Goal: Information Seeking & Learning: Learn about a topic

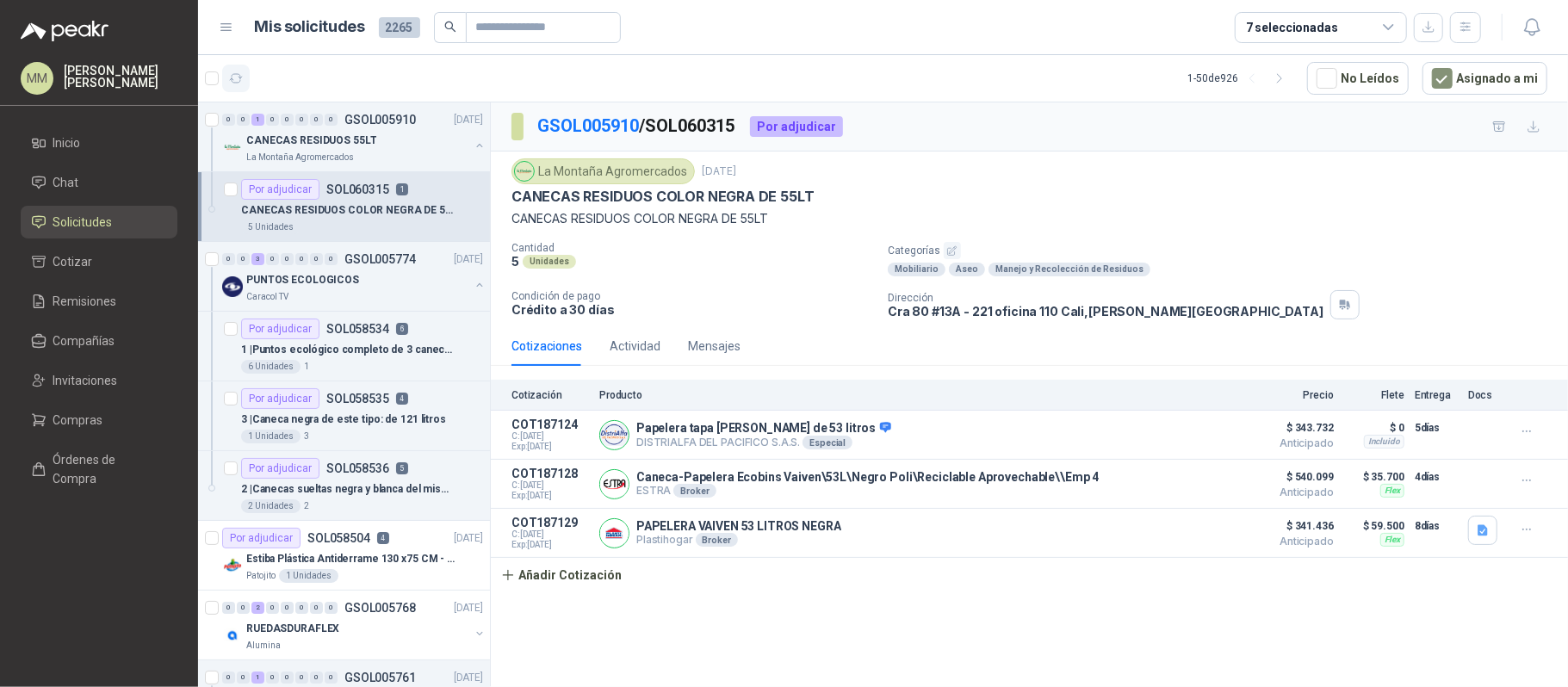
click at [243, 74] on button "button" at bounding box center [235, 78] width 28 height 28
click at [473, 146] on button "button" at bounding box center [480, 145] width 13 height 13
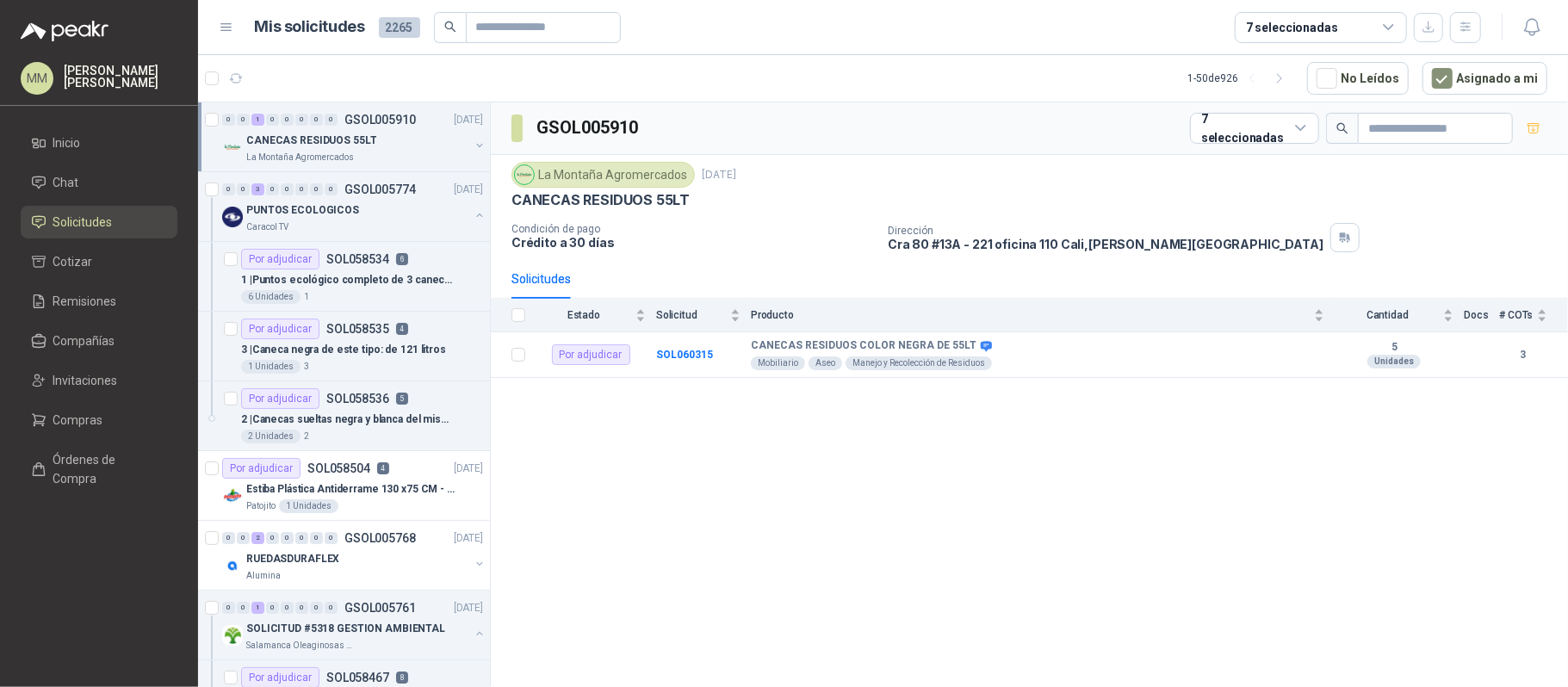
drag, startPoint x: 465, startPoint y: 143, endPoint x: 462, endPoint y: 156, distance: 13.3
click at [473, 143] on button "button" at bounding box center [480, 145] width 13 height 13
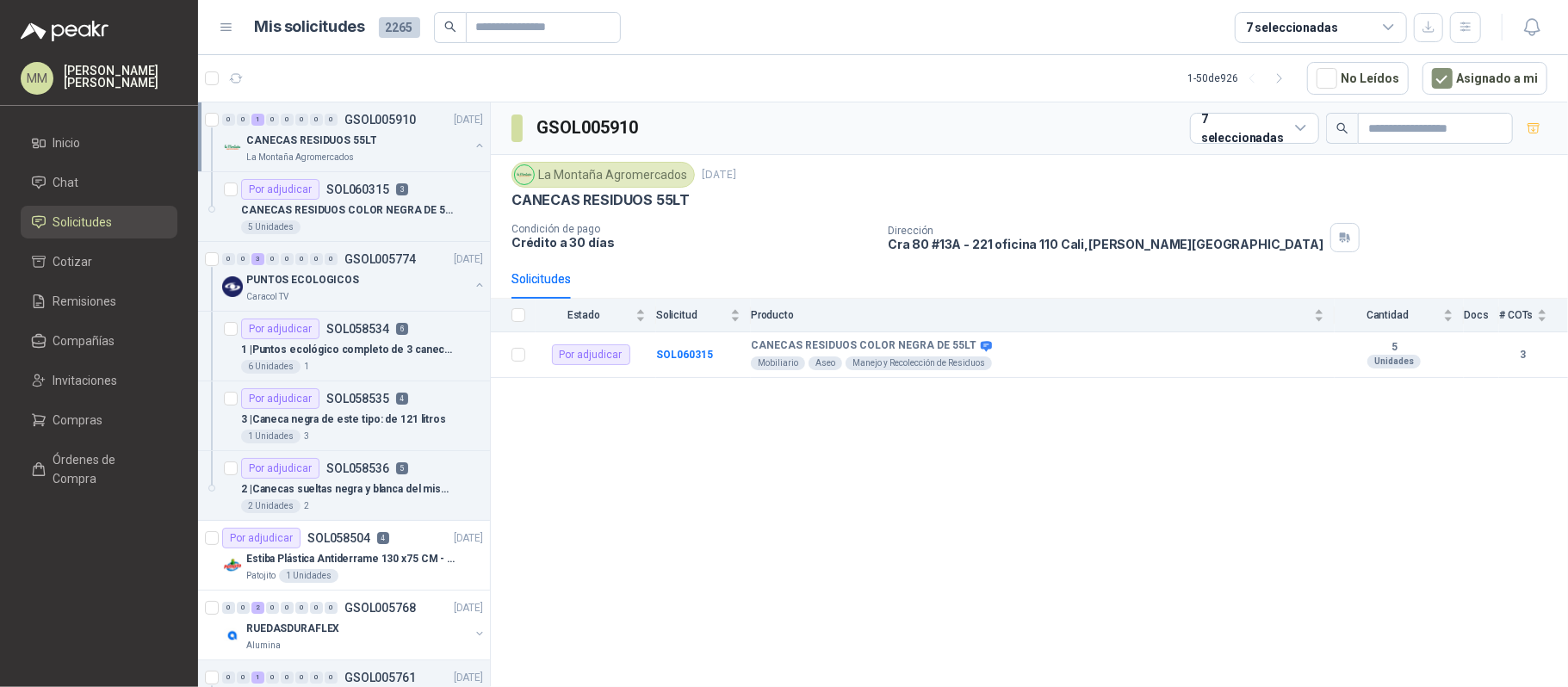
click at [473, 148] on button "button" at bounding box center [480, 145] width 13 height 13
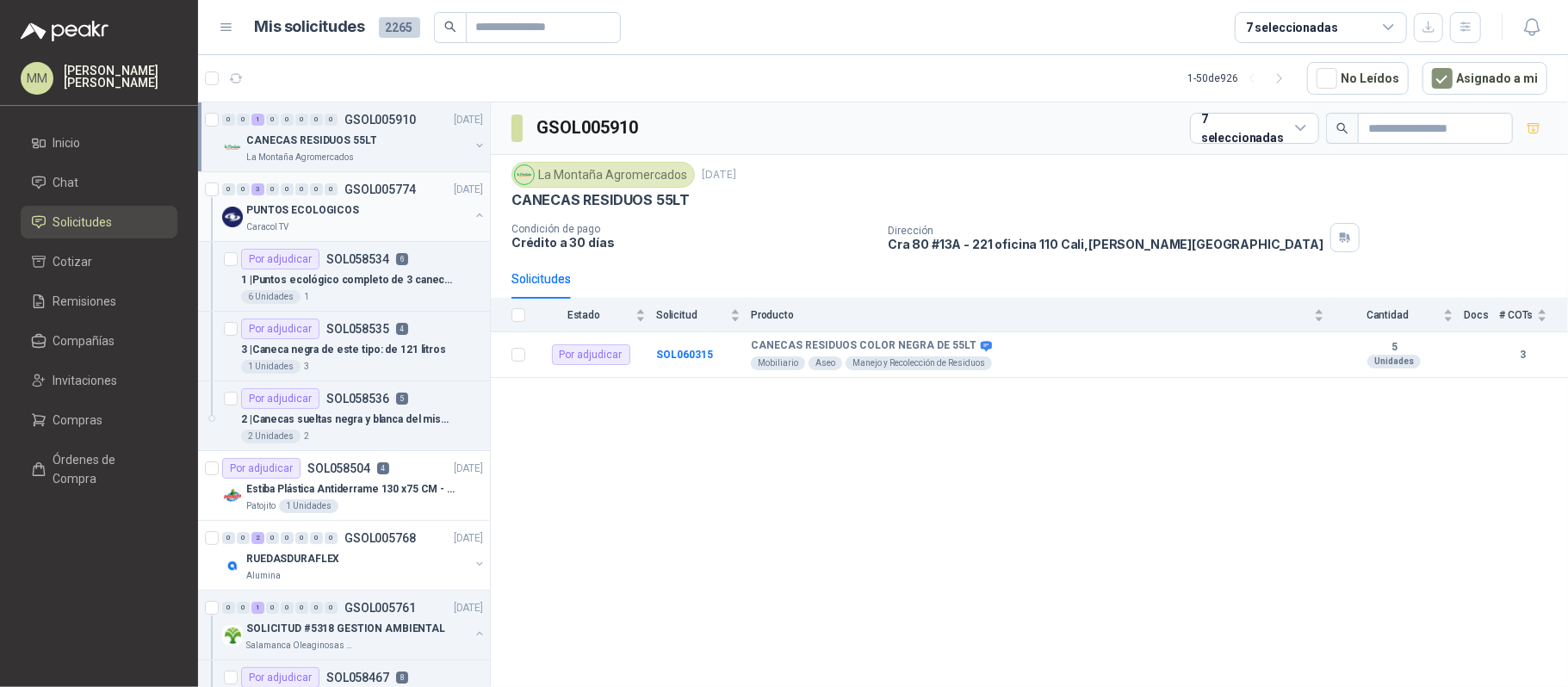
click at [473, 213] on button "button" at bounding box center [480, 215] width 13 height 13
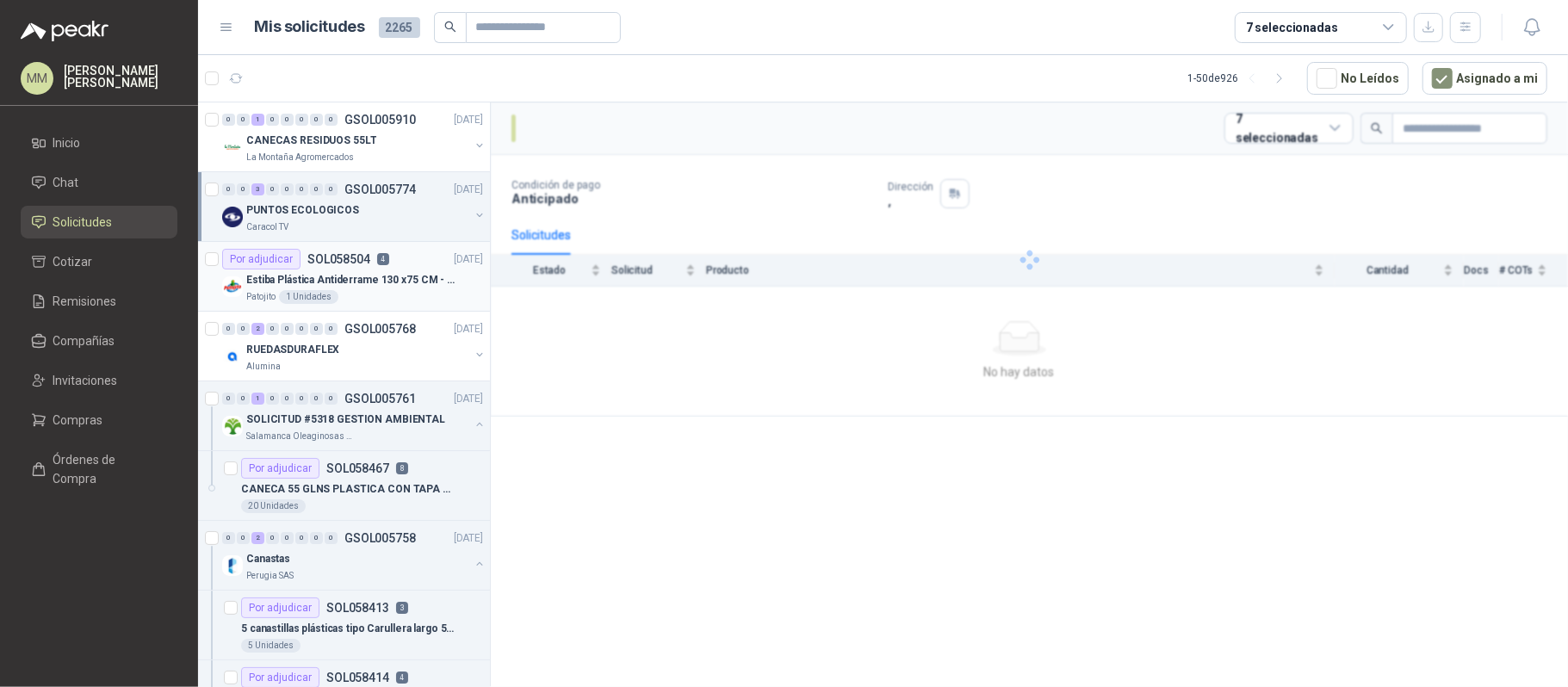
click at [439, 290] on div "Estiba Plástica Antiderrame 130 x75 CM - Capacidad 180-200 Litros" at bounding box center [365, 280] width 237 height 21
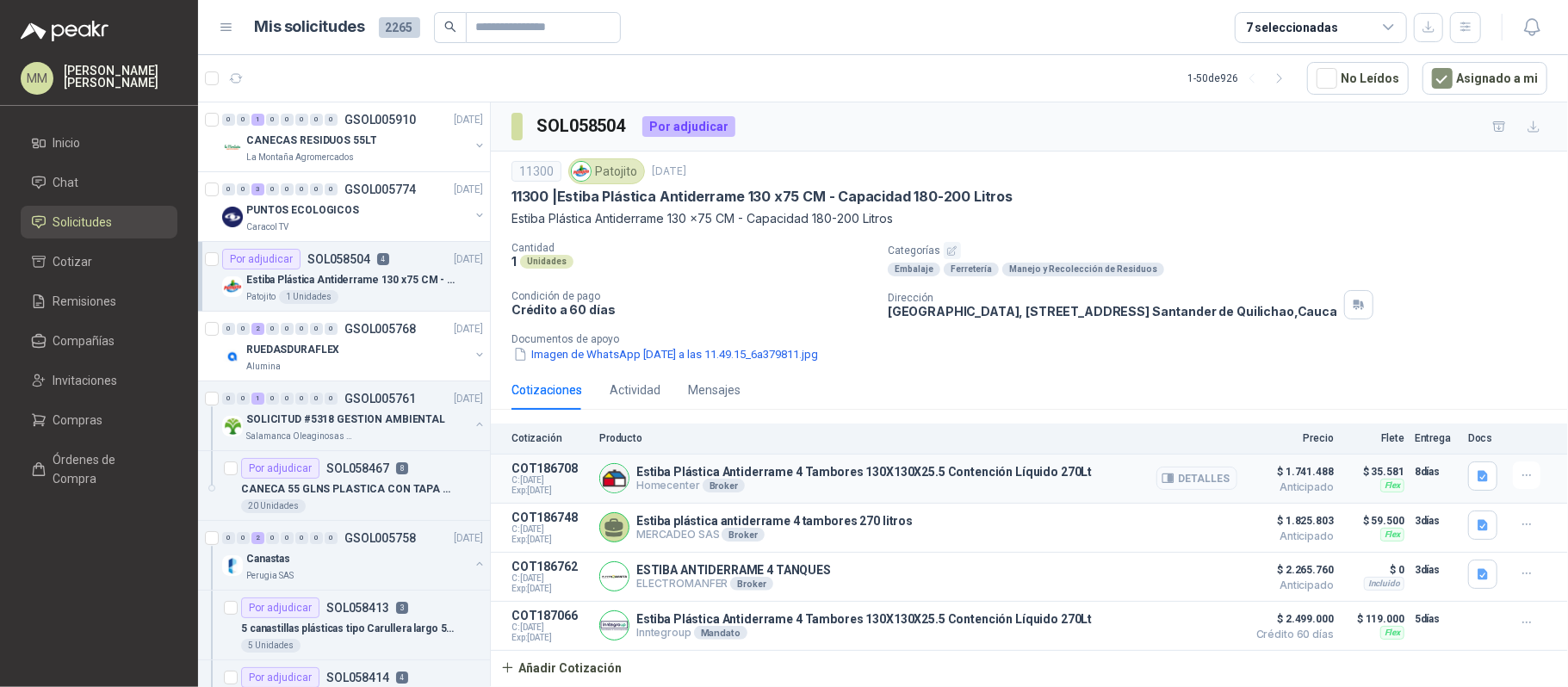
click at [1189, 483] on button "Detalles" at bounding box center [1196, 478] width 81 height 23
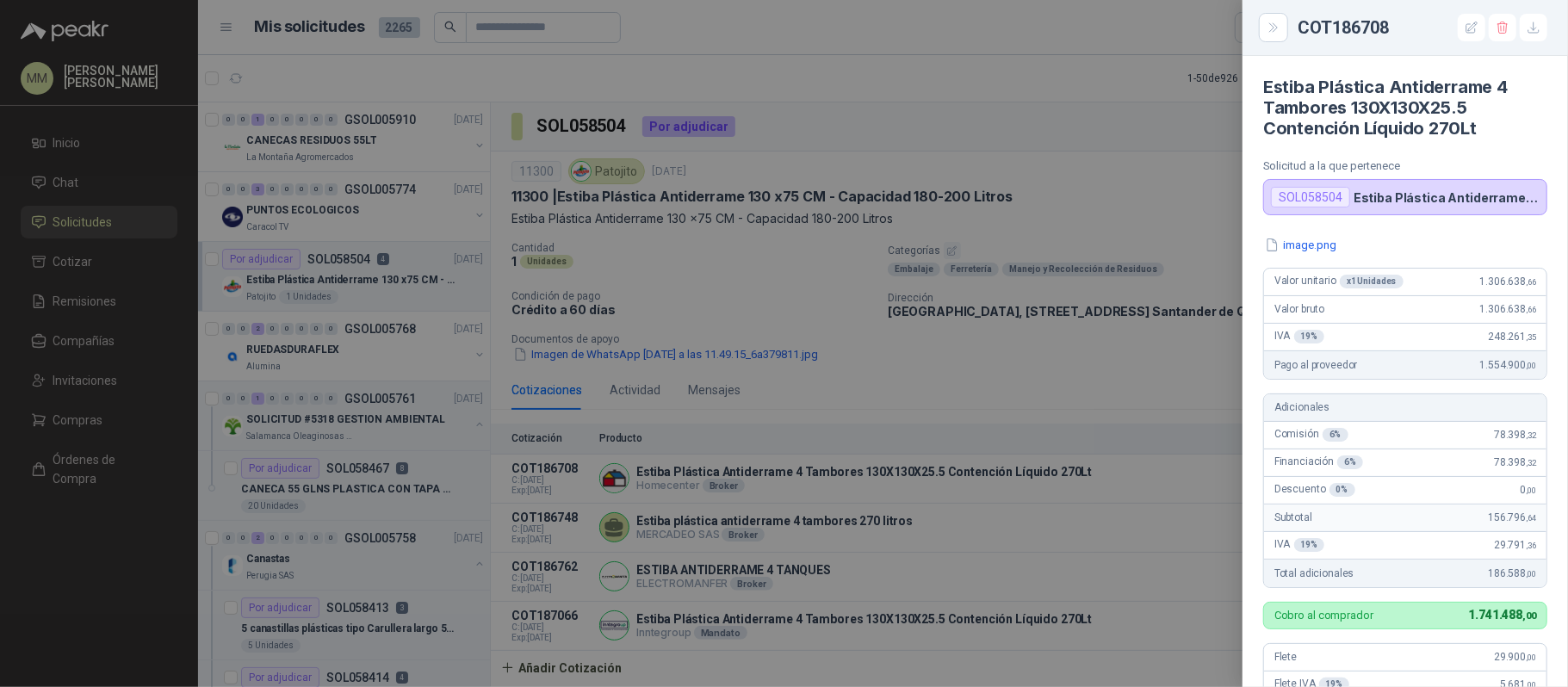
scroll to position [583, 0]
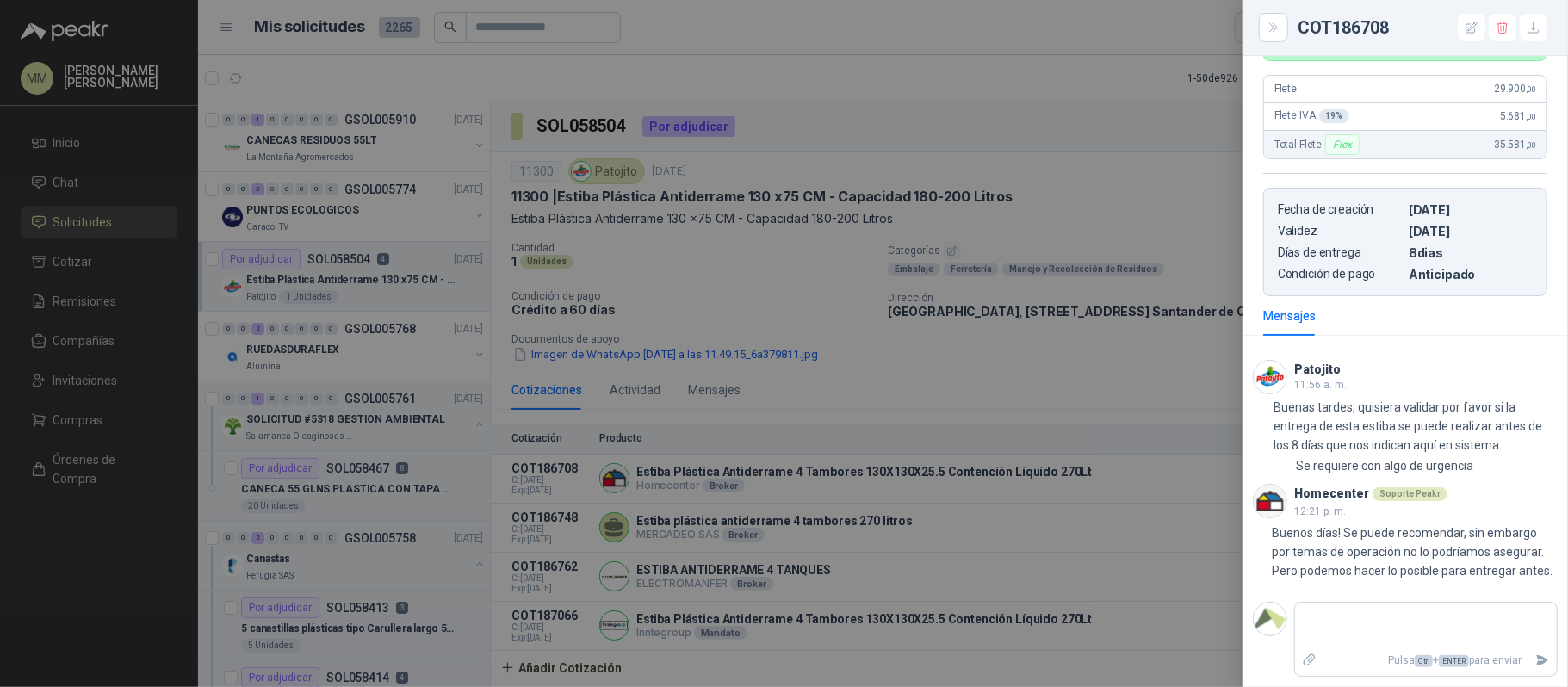
click at [779, 352] on div at bounding box center [784, 343] width 1568 height 687
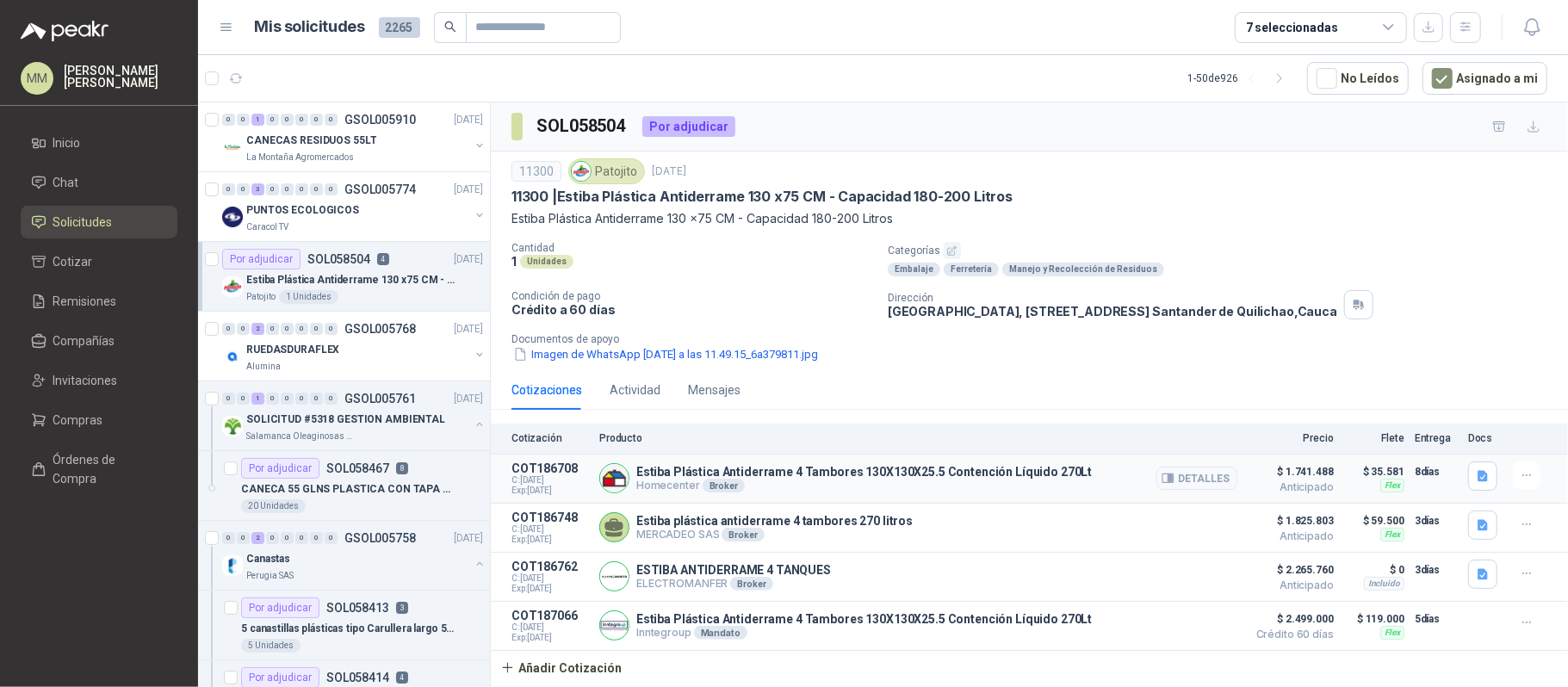
click at [780, 475] on p "Estiba Plástica Antiderrame 4 Tambores 130X130X25.5 Contención Líquido 270Lt" at bounding box center [864, 472] width 456 height 13
copy p "Estiba Plástica Antiderrame 4 Tambores 130X130X25.5 Contención Líquido 270Lt"
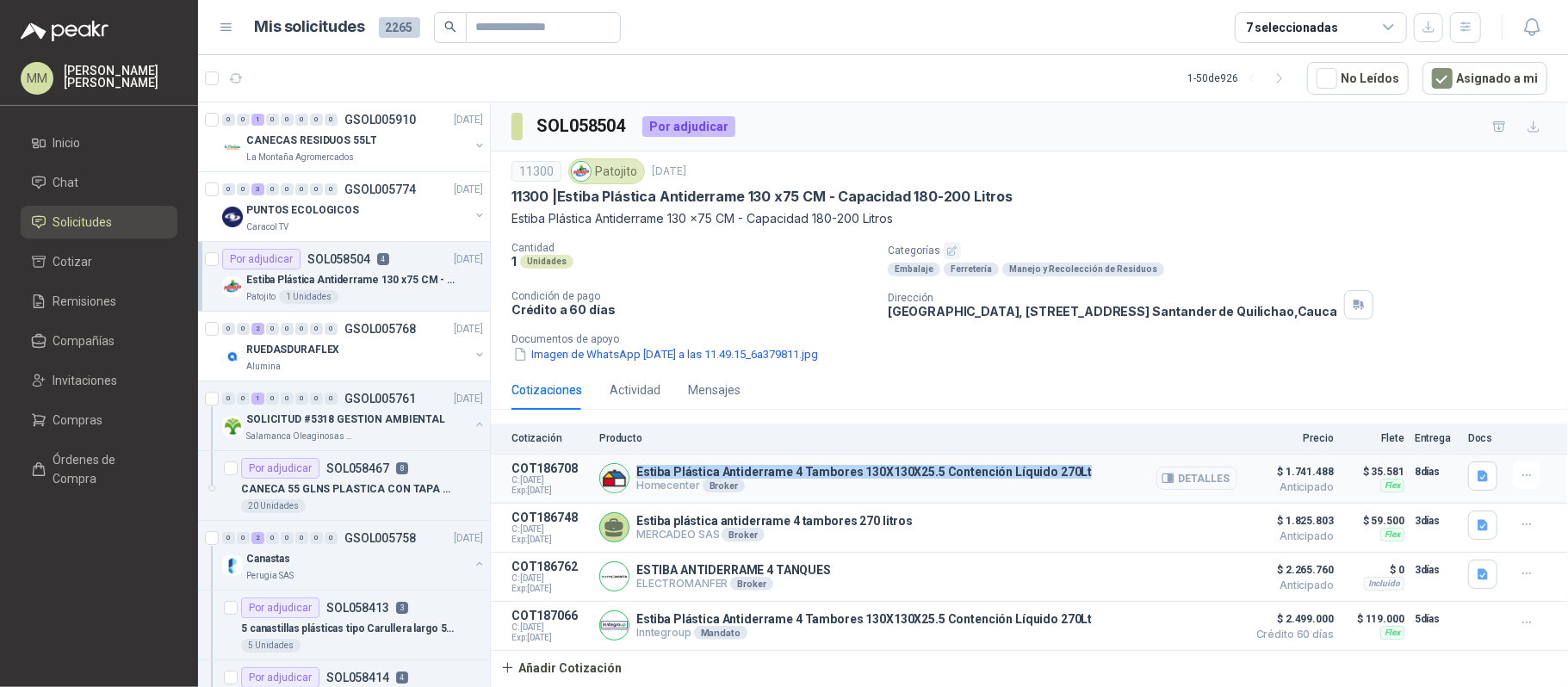
click at [1195, 483] on button "Detalles" at bounding box center [1196, 478] width 81 height 23
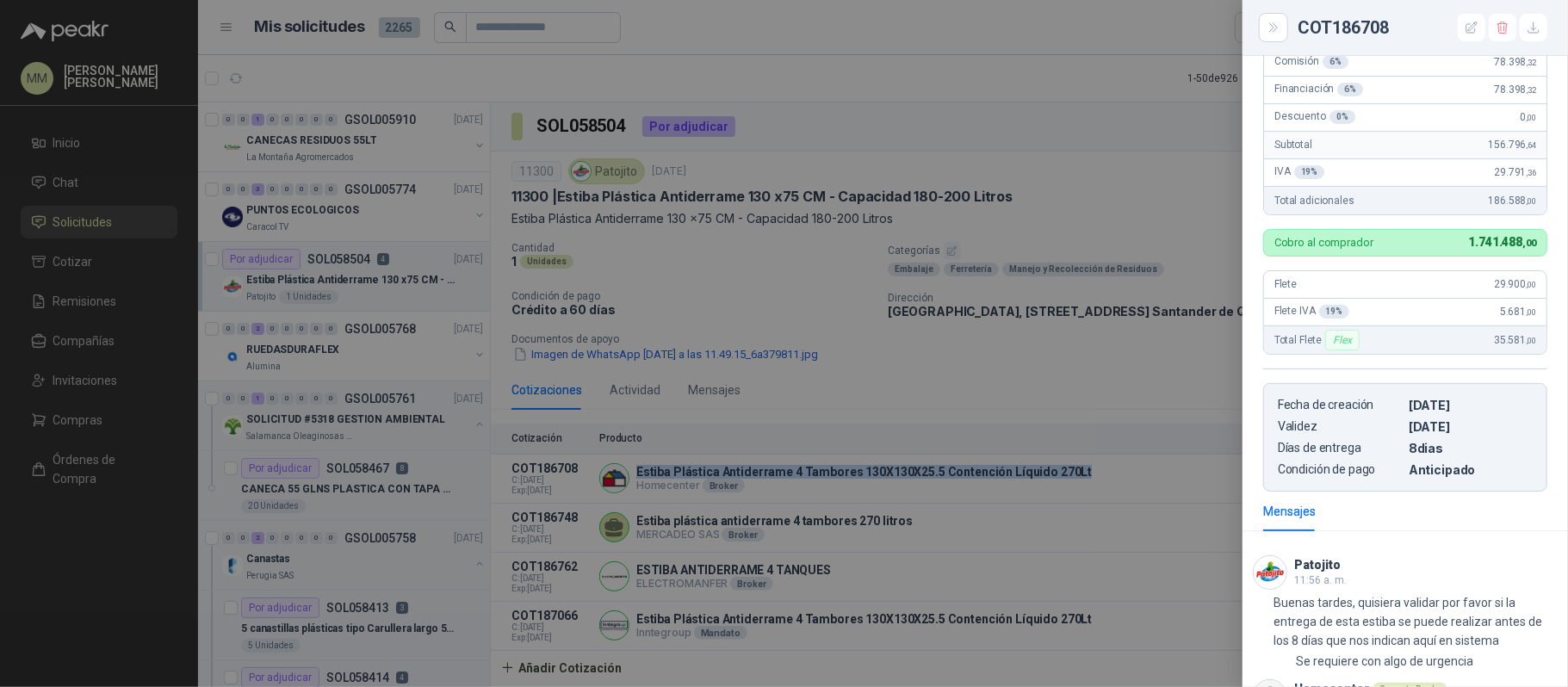
scroll to position [124, 0]
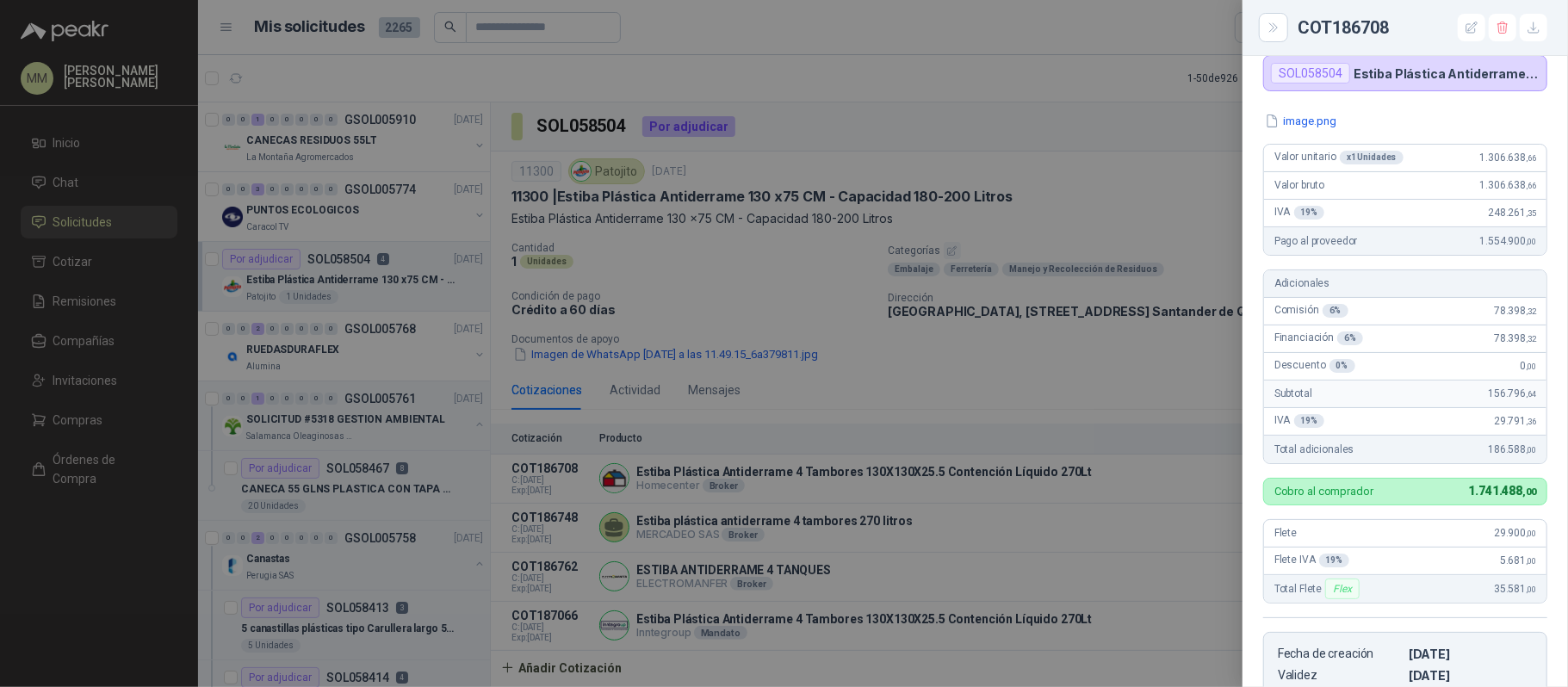
click at [1097, 120] on div at bounding box center [784, 343] width 1568 height 687
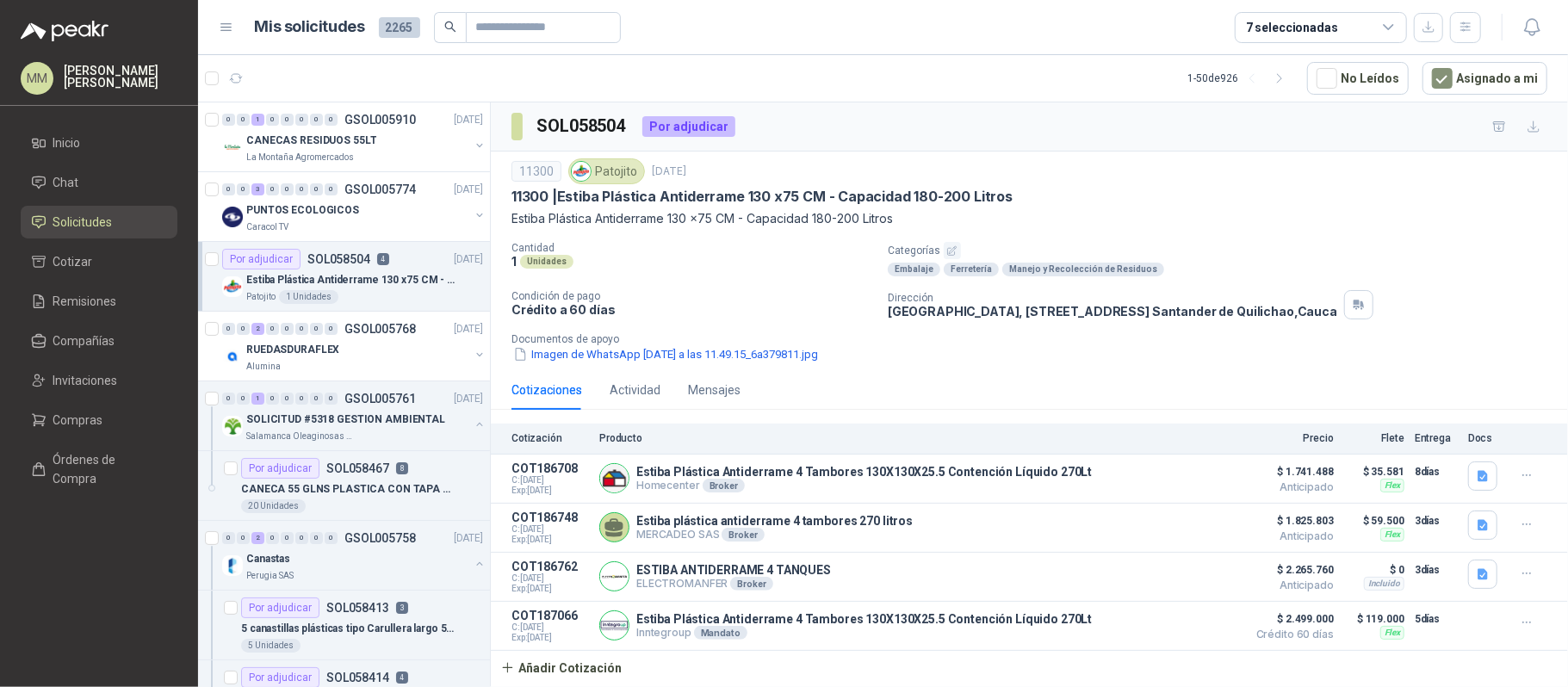
click at [1145, 248] on p "Categorías" at bounding box center [1224, 250] width 674 height 17
